Goal: Information Seeking & Learning: Understand process/instructions

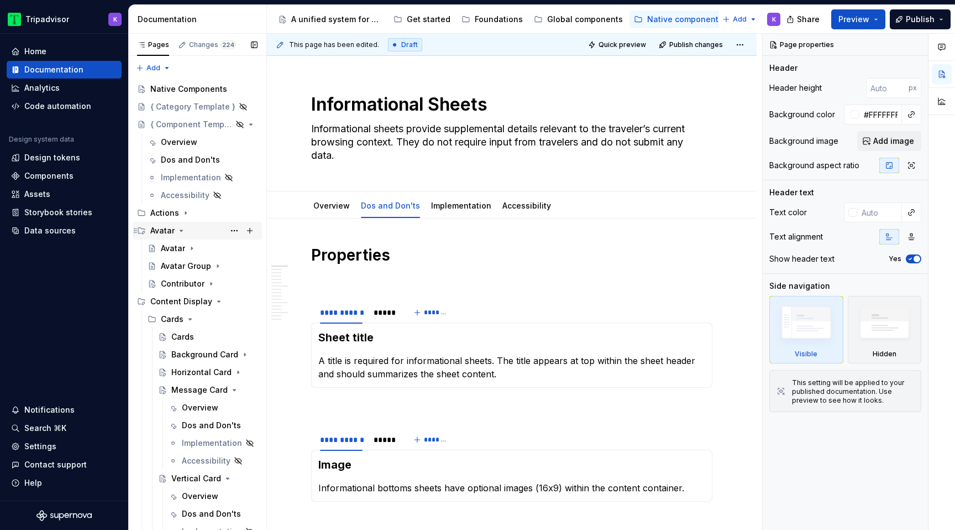
click at [182, 230] on icon "Page tree" at bounding box center [181, 230] width 3 height 1
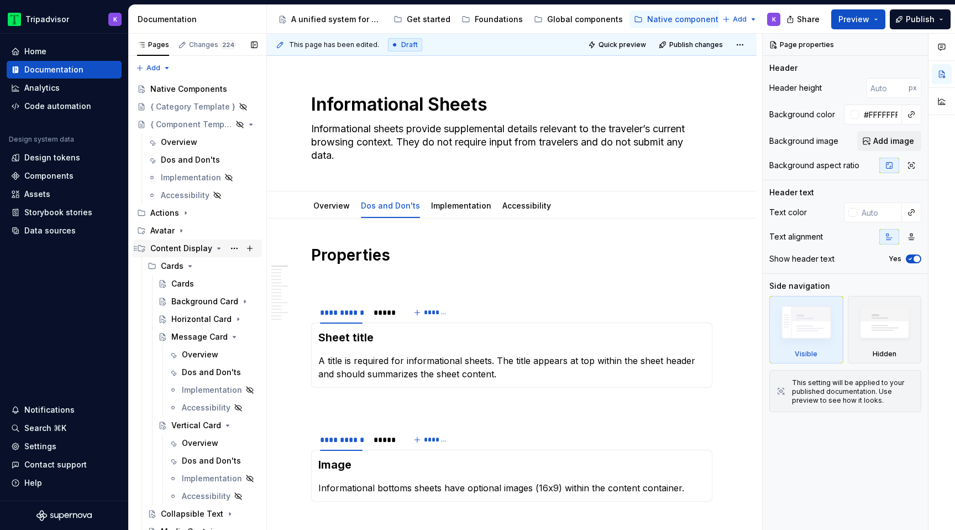
click at [214, 246] on icon "Page tree" at bounding box center [218, 248] width 9 height 9
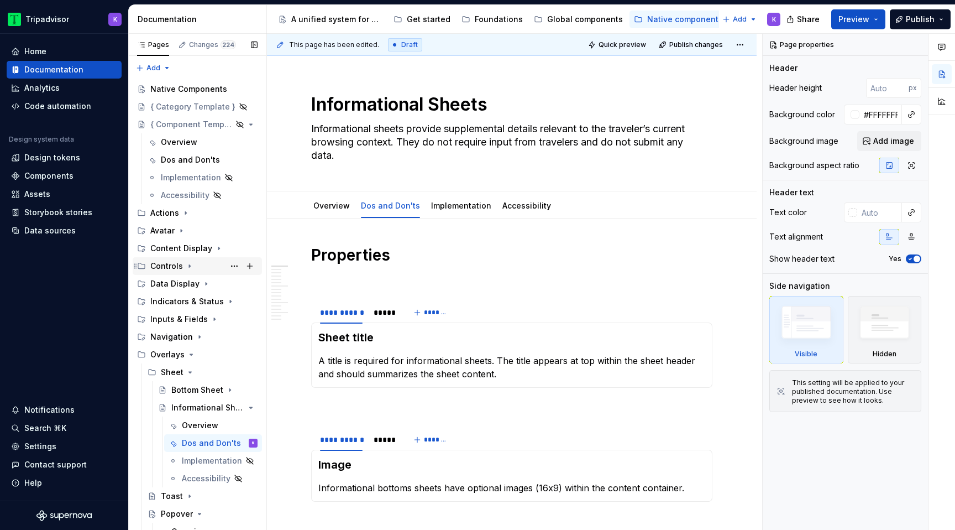
click at [187, 268] on icon "Page tree" at bounding box center [189, 265] width 9 height 9
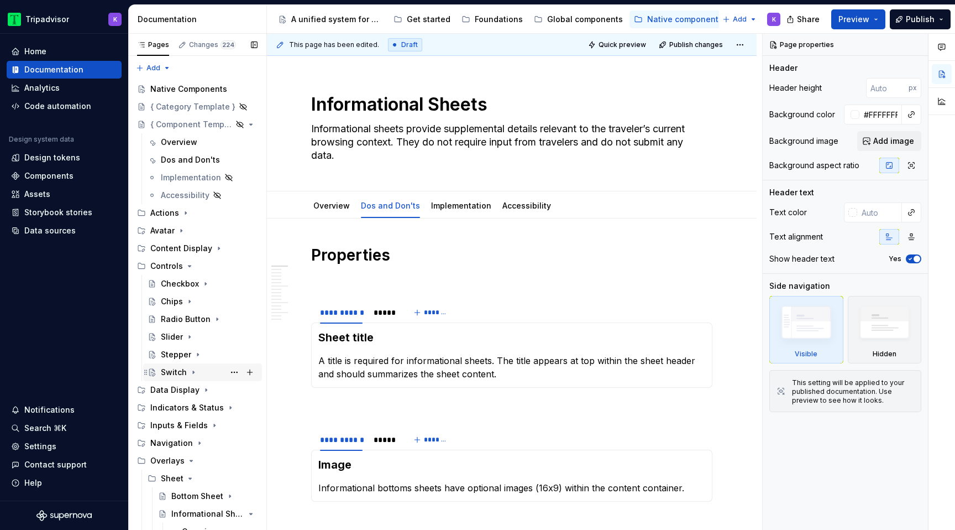
click at [192, 375] on icon "Page tree" at bounding box center [193, 372] width 9 height 9
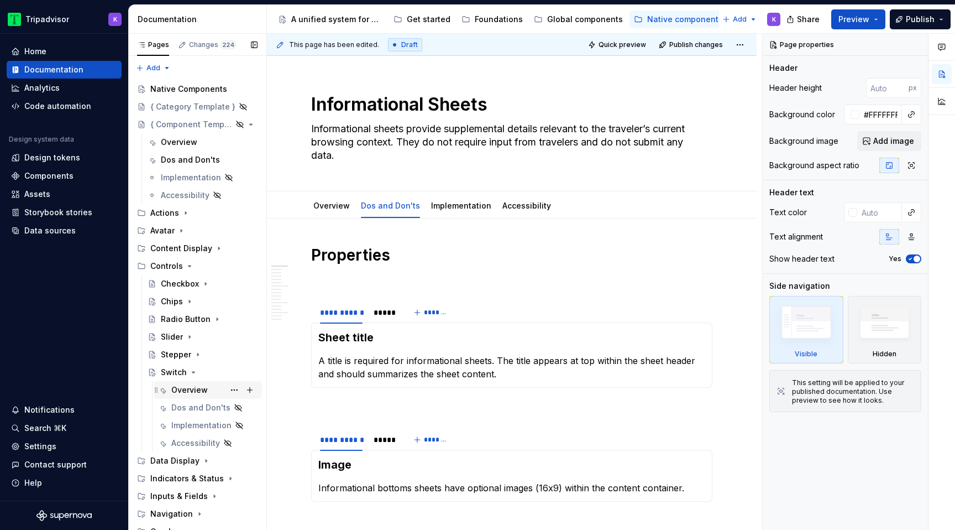
click at [201, 389] on div "Overview" at bounding box center [189, 389] width 36 height 11
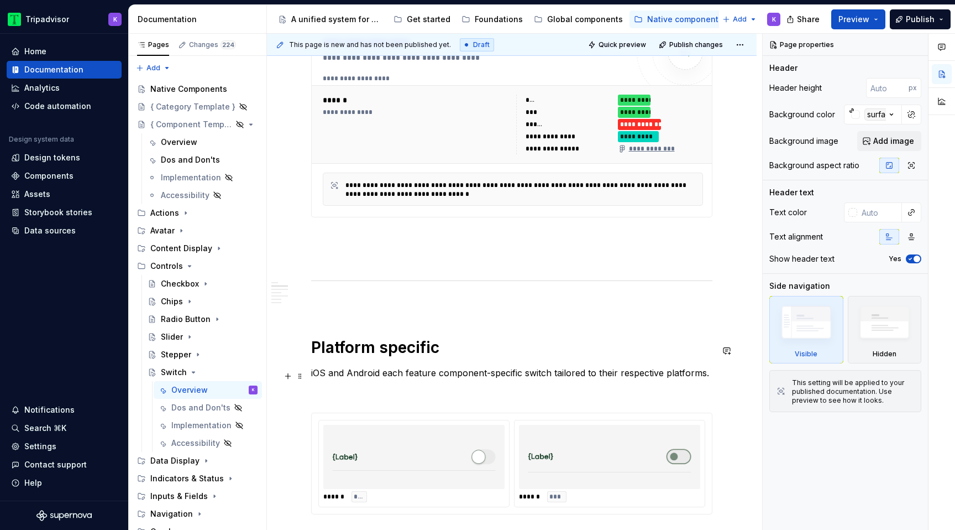
scroll to position [648, 0]
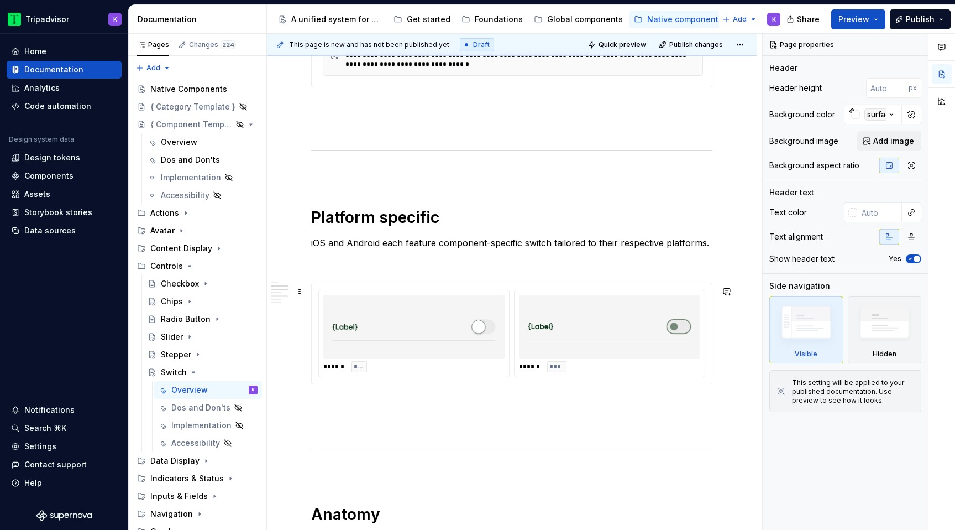
type textarea "*"
click at [517, 357] on div "****** ***" at bounding box center [609, 333] width 191 height 87
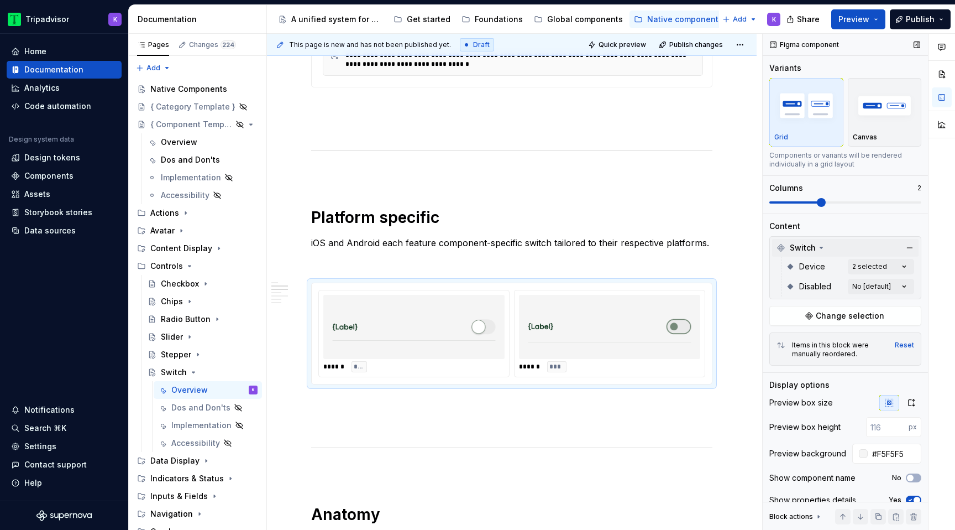
click at [833, 248] on div "Switch" at bounding box center [845, 248] width 146 height 18
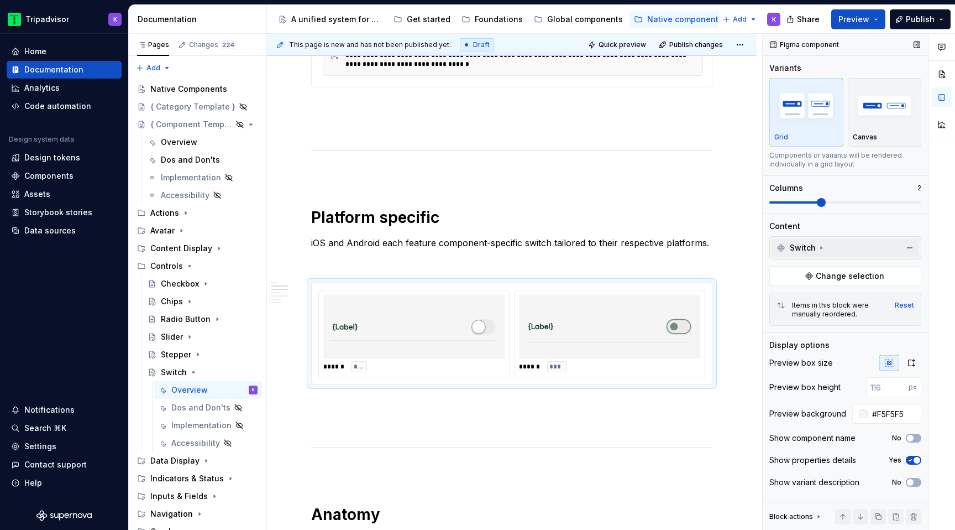
click at [818, 244] on icon at bounding box center [821, 247] width 9 height 9
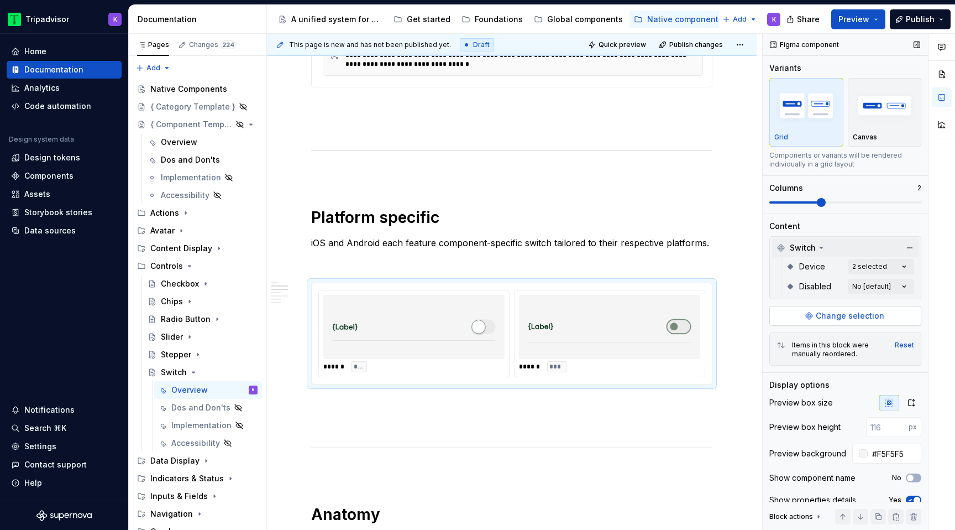
click at [867, 317] on span "Change selection" at bounding box center [850, 315] width 69 height 11
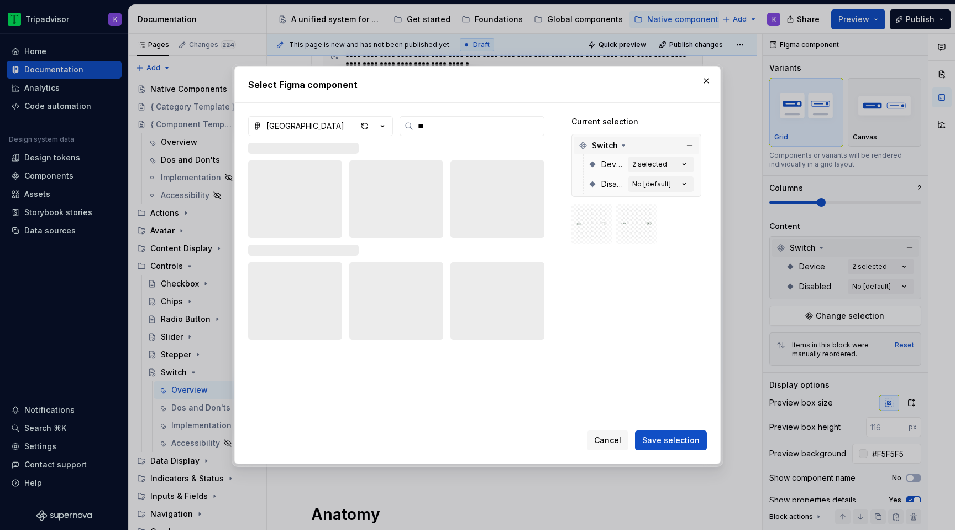
type input "**"
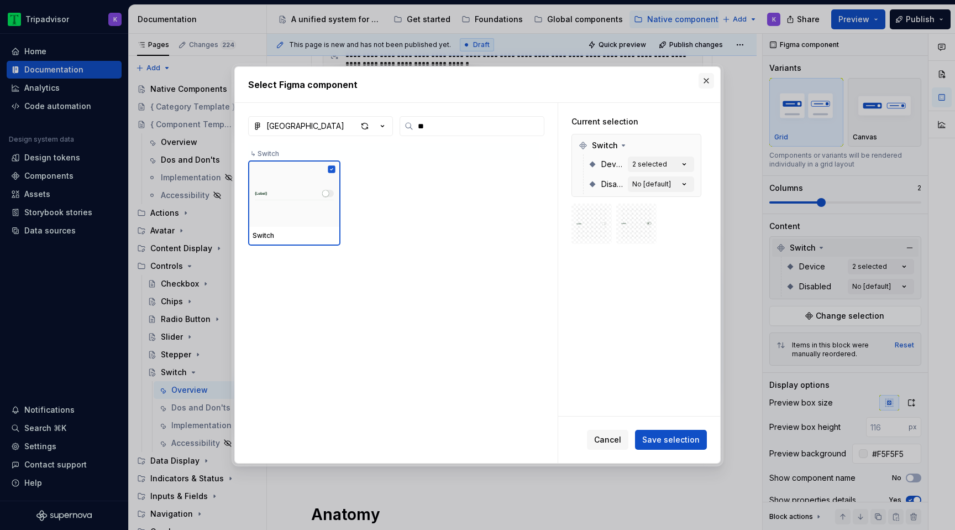
click at [701, 86] on button "button" at bounding box center [706, 80] width 15 height 15
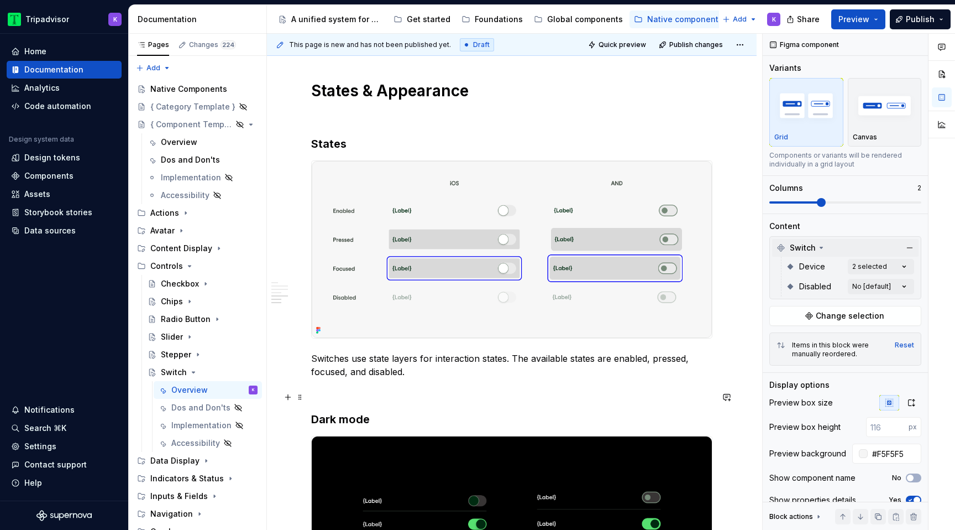
scroll to position [1644, 0]
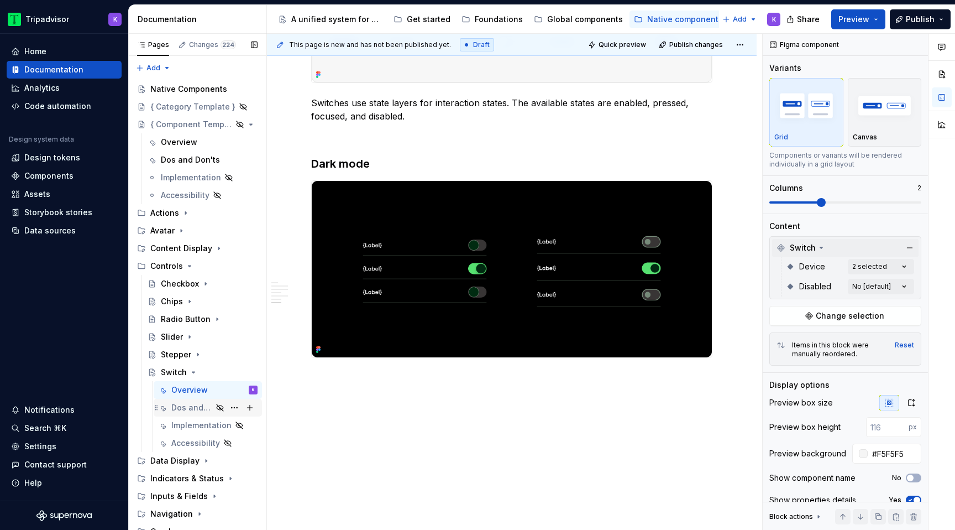
click at [201, 411] on div "Dos and Don'ts" at bounding box center [191, 407] width 41 height 11
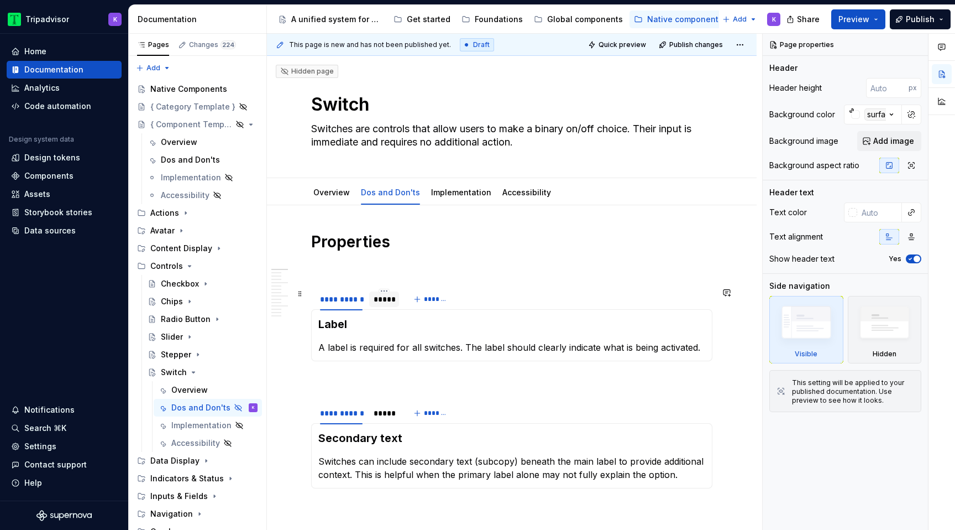
click at [374, 304] on div "*****" at bounding box center [384, 299] width 21 height 11
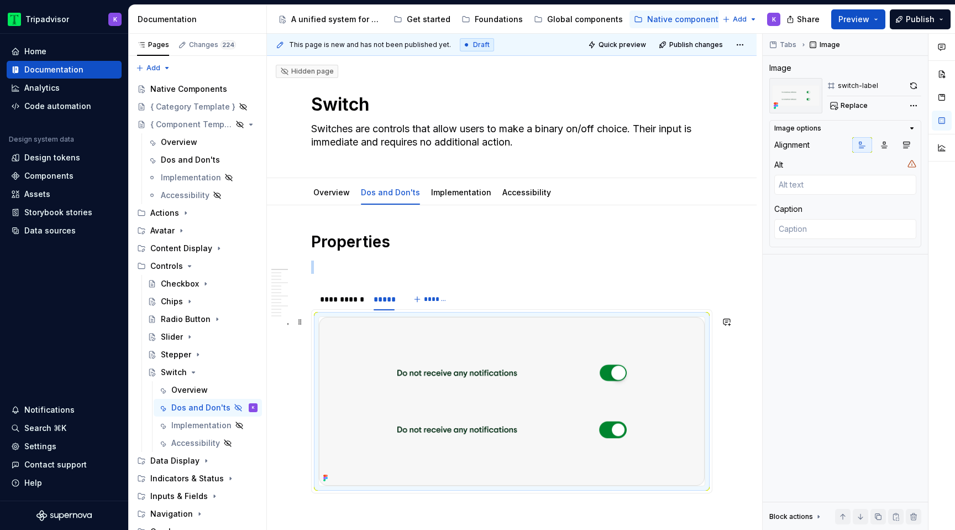
click at [563, 374] on img at bounding box center [512, 401] width 386 height 169
click at [913, 83] on button "button" at bounding box center [913, 85] width 15 height 15
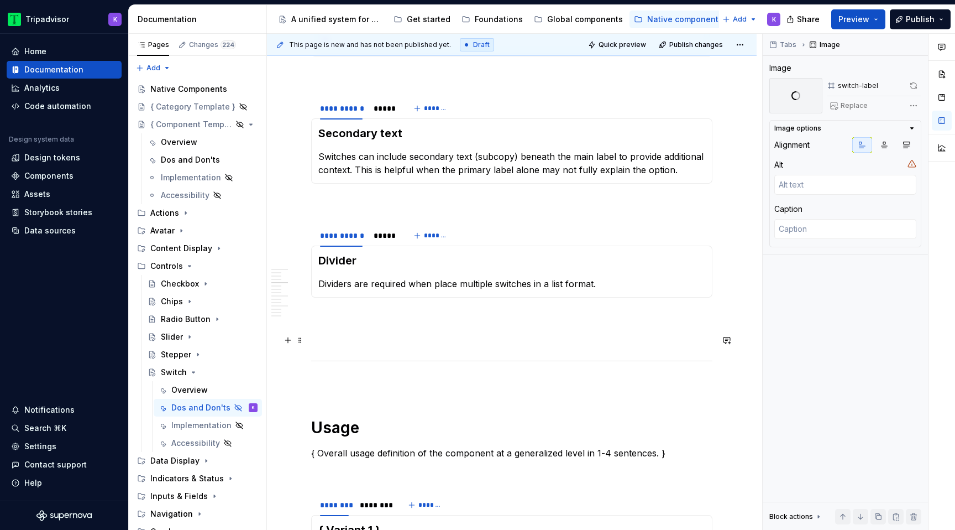
scroll to position [369, 0]
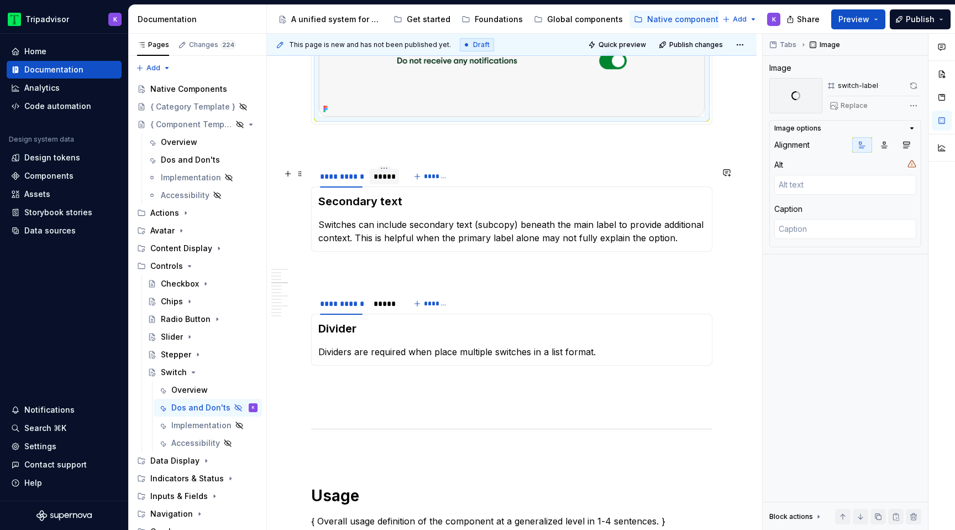
click at [385, 184] on div "*****" at bounding box center [384, 176] width 30 height 15
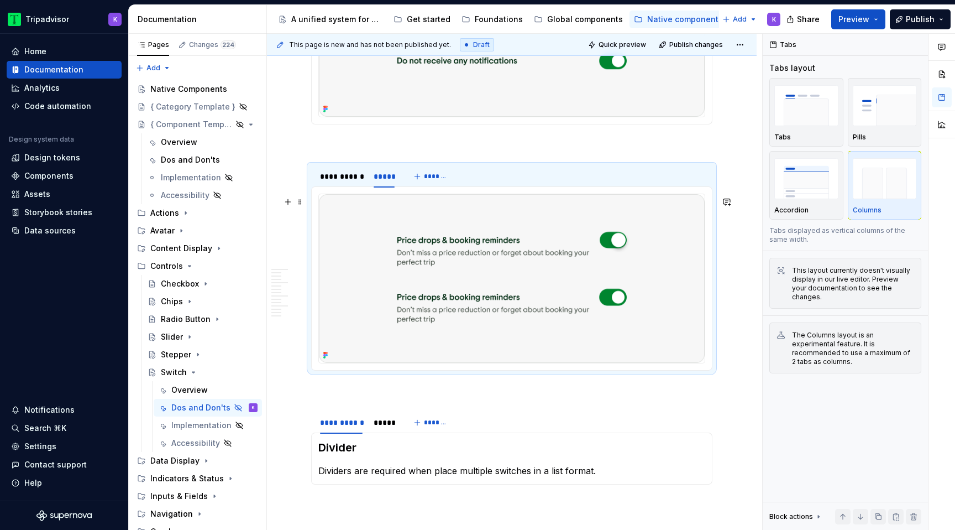
click at [455, 254] on img at bounding box center [512, 278] width 386 height 169
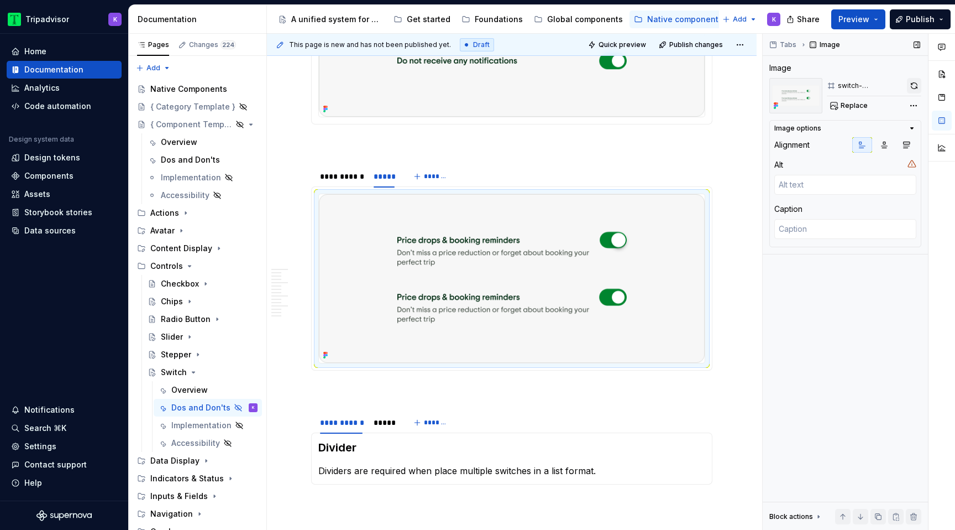
click at [913, 82] on button "button" at bounding box center [914, 85] width 14 height 15
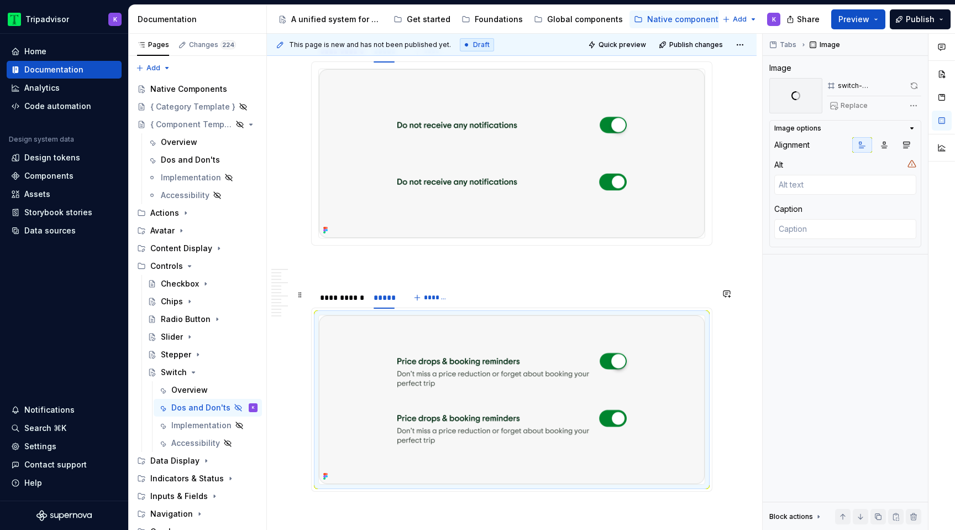
scroll to position [242, 0]
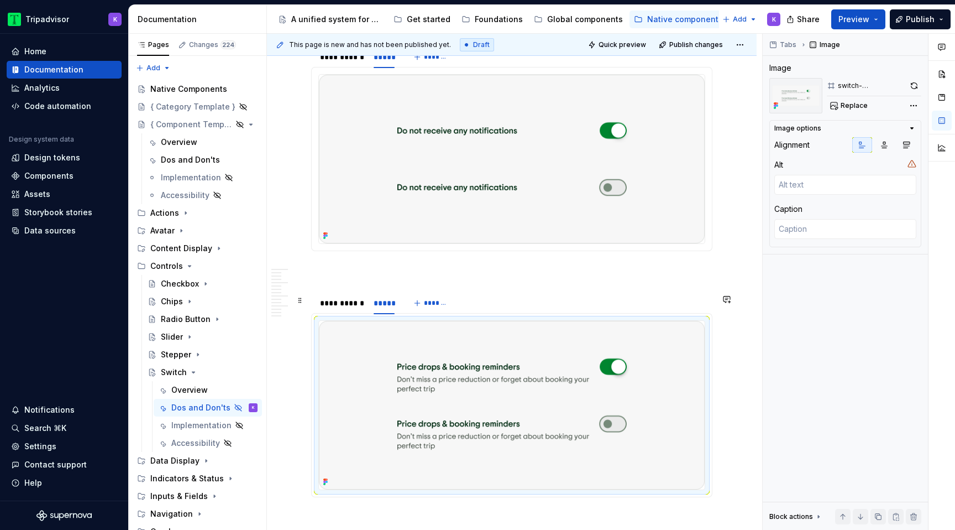
type textarea "*"
